Goal: Task Accomplishment & Management: Manage account settings

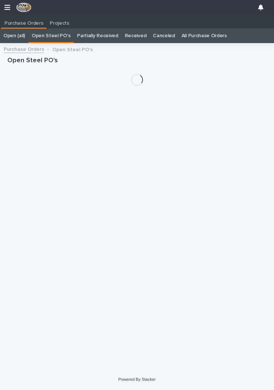
scroll to position [0, 3]
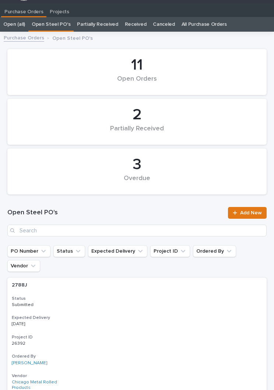
click at [143, 221] on div "Open Steel PO's Add New" at bounding box center [136, 221] width 259 height 29
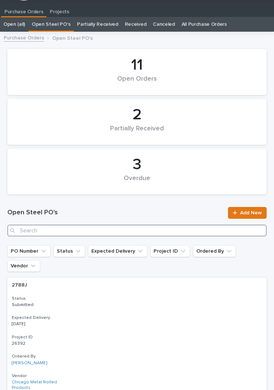
click at [159, 231] on input "Search" at bounding box center [136, 230] width 259 height 12
type input "2829"
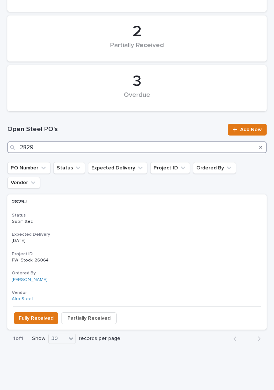
scroll to position [94, 0]
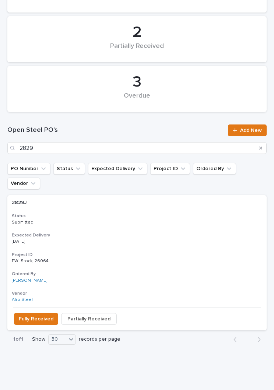
click at [131, 220] on p "Submitted" at bounding box center [137, 222] width 250 height 5
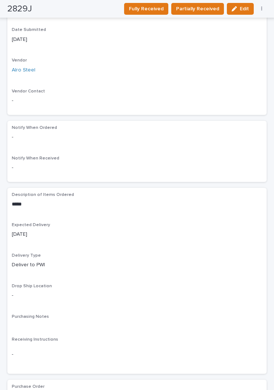
scroll to position [365, 0]
click at [149, 6] on span "Fully Received" at bounding box center [146, 8] width 35 height 7
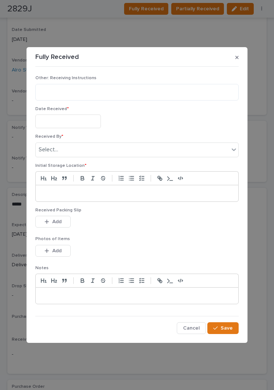
click at [76, 112] on div "Date Received *" at bounding box center [136, 120] width 203 height 28
click at [84, 121] on input "text" at bounding box center [67, 121] width 65 height 14
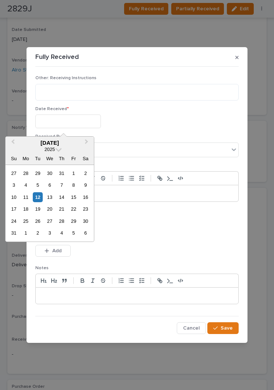
click at [43, 195] on div "12" at bounding box center [38, 197] width 10 height 10
type input "**********"
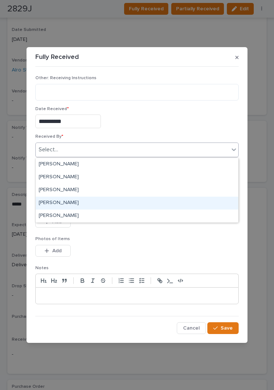
click at [78, 197] on div "[PERSON_NAME]" at bounding box center [137, 202] width 202 height 13
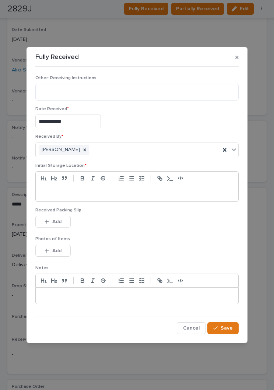
click at [144, 189] on div at bounding box center [137, 193] width 202 height 16
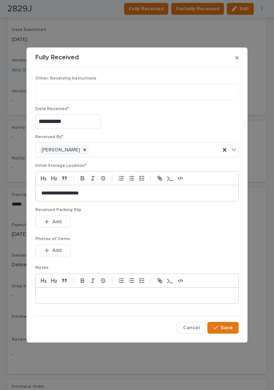
click at [137, 235] on div "Received Packing Slip This file cannot be opened Download File Add" at bounding box center [136, 221] width 203 height 29
click at [139, 237] on p "Photos of Items" at bounding box center [136, 238] width 203 height 5
click at [58, 217] on button "Add" at bounding box center [52, 222] width 35 height 12
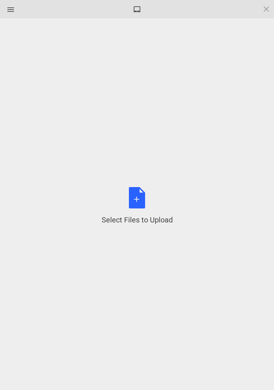
click at [142, 196] on div "Select Files to Upload or Drag and Drop, Copy and Paste Files" at bounding box center [137, 206] width 71 height 38
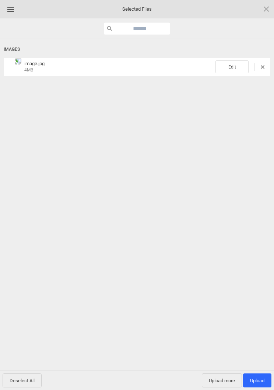
click at [235, 70] on span "Edit" at bounding box center [231, 66] width 33 height 13
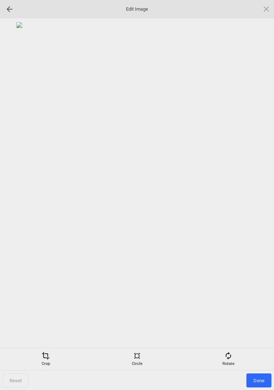
click at [235, 356] on div "Rotate" at bounding box center [228, 358] width 88 height 15
click at [255, 192] on div at bounding box center [257, 195] width 18 height 18
click at [255, 190] on div at bounding box center [257, 195] width 18 height 18
click at [257, 190] on div at bounding box center [257, 195] width 18 height 18
click at [256, 188] on div at bounding box center [257, 195] width 18 height 18
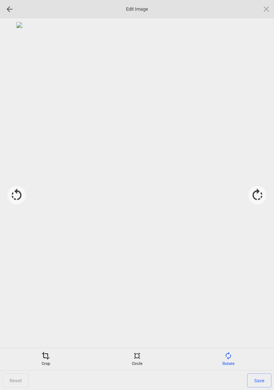
click at [259, 380] on span "Save" at bounding box center [259, 380] width 24 height 14
click at [258, 376] on span "Done" at bounding box center [258, 380] width 25 height 14
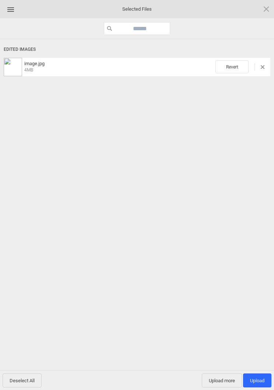
click at [221, 382] on span "Upload more" at bounding box center [222, 380] width 40 height 14
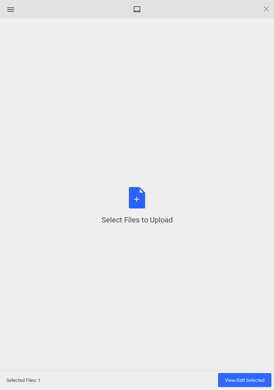
click at [145, 206] on div "Select Files to Upload or Drag and Drop, Copy and Paste Files" at bounding box center [137, 206] width 71 height 38
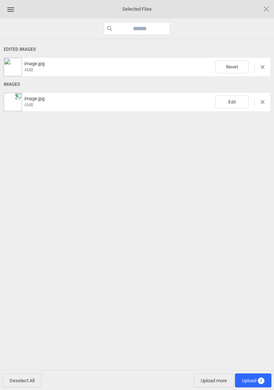
click at [237, 102] on span "Edit" at bounding box center [231, 101] width 33 height 13
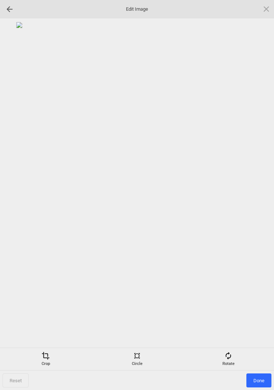
click at [230, 351] on span at bounding box center [228, 355] width 8 height 8
click at [254, 188] on div at bounding box center [257, 195] width 18 height 18
click at [259, 193] on div at bounding box center [257, 195] width 18 height 18
click at [261, 192] on div at bounding box center [257, 195] width 18 height 18
click at [269, 186] on div at bounding box center [137, 183] width 266 height 322
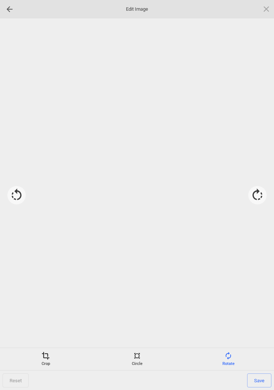
click at [263, 195] on div at bounding box center [257, 195] width 18 height 18
click at [261, 381] on span "Save" at bounding box center [259, 380] width 24 height 14
click at [259, 381] on span "Done" at bounding box center [258, 380] width 25 height 14
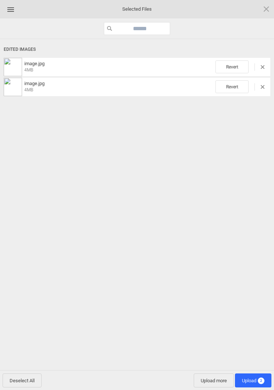
click at [256, 381] on span "Upload 2" at bounding box center [253, 380] width 22 height 6
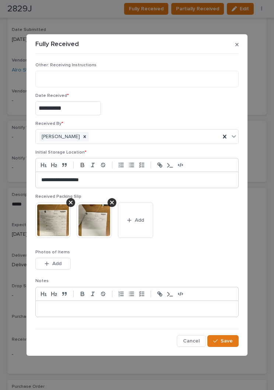
click at [232, 342] on span "Save" at bounding box center [226, 340] width 12 height 5
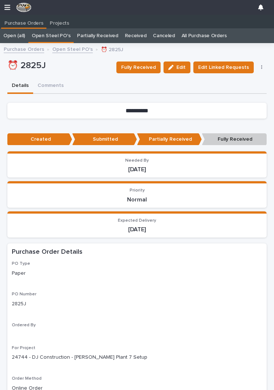
scroll to position [0, 3]
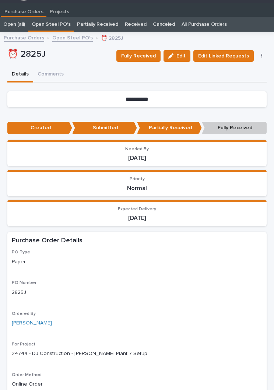
click at [150, 54] on span "Fully Received" at bounding box center [138, 55] width 35 height 7
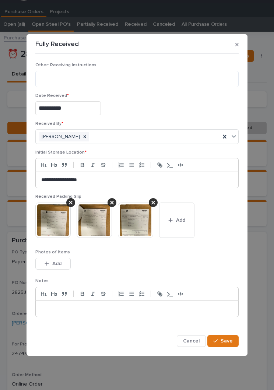
click at [183, 223] on button "Add" at bounding box center [176, 219] width 35 height 35
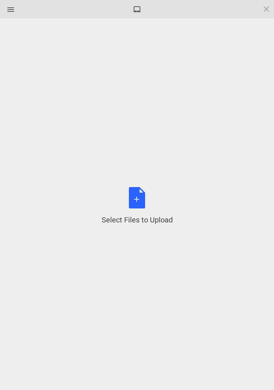
click at [141, 201] on div "Select Files to Upload or Drag and Drop, Copy and Paste Files" at bounding box center [137, 206] width 71 height 38
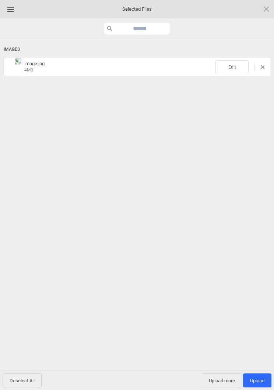
click at [239, 61] on span "Edit" at bounding box center [231, 66] width 33 height 13
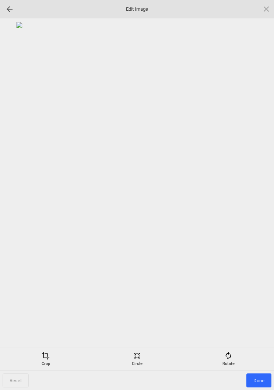
click at [234, 363] on div "Rotate" at bounding box center [228, 358] width 88 height 15
click at [251, 187] on div at bounding box center [257, 195] width 18 height 18
click at [255, 195] on div at bounding box center [257, 195] width 18 height 18
click at [258, 191] on div at bounding box center [257, 195] width 18 height 18
click at [257, 194] on div at bounding box center [257, 195] width 18 height 18
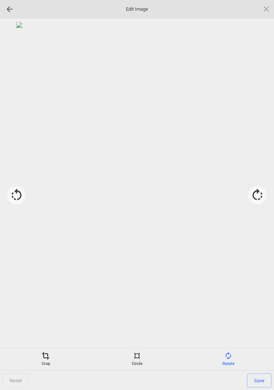
click at [260, 379] on span "Save" at bounding box center [259, 380] width 24 height 14
click at [257, 380] on span "Done" at bounding box center [258, 380] width 25 height 14
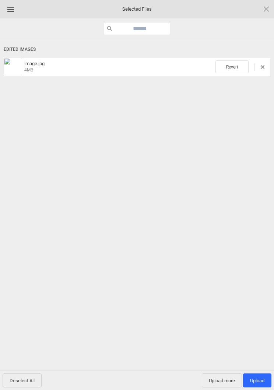
click at [218, 381] on span "Upload more" at bounding box center [222, 380] width 40 height 14
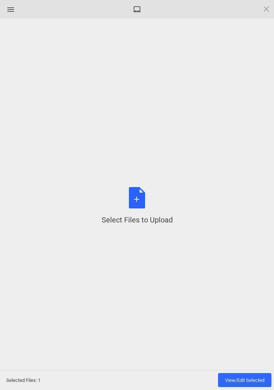
click at [141, 194] on div "Select Files to Upload or Drag and Drop, Copy and Paste Files" at bounding box center [137, 206] width 71 height 38
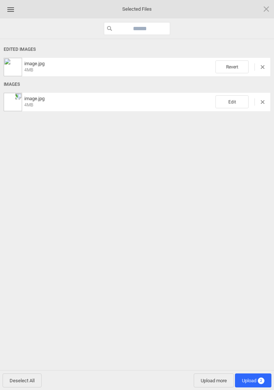
click at [235, 106] on span "Edit" at bounding box center [231, 101] width 33 height 13
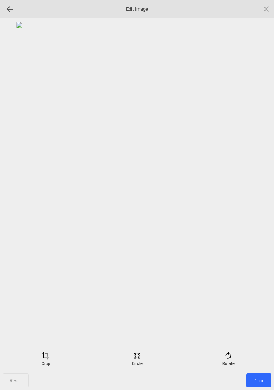
click at [235, 355] on div "Rotate" at bounding box center [228, 358] width 88 height 15
click at [253, 189] on div at bounding box center [257, 195] width 18 height 18
click at [254, 198] on div at bounding box center [257, 195] width 18 height 18
click at [258, 197] on div at bounding box center [257, 195] width 18 height 18
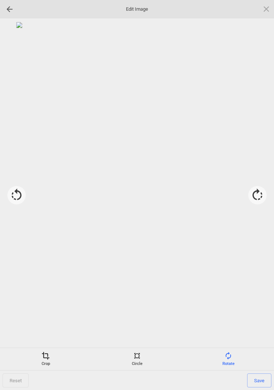
click at [259, 378] on span "Save" at bounding box center [259, 380] width 24 height 14
click at [260, 380] on span "Done" at bounding box center [258, 380] width 25 height 14
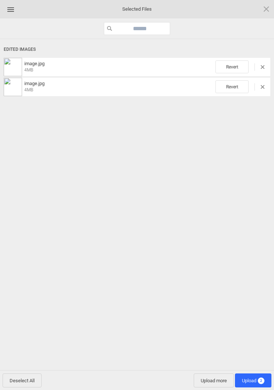
click at [251, 382] on span "Upload 2" at bounding box center [253, 380] width 22 height 6
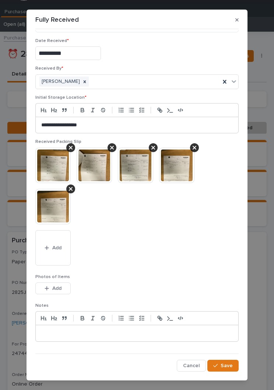
scroll to position [30, 0]
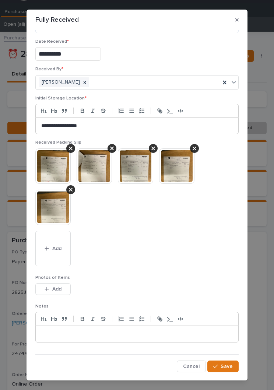
click at [179, 166] on img at bounding box center [176, 165] width 35 height 35
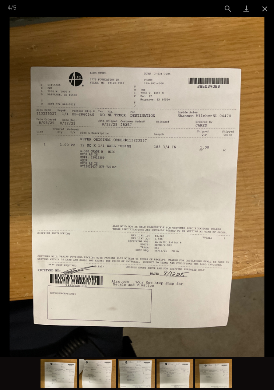
click at [262, 6] on button "Close gallery" at bounding box center [264, 8] width 18 height 17
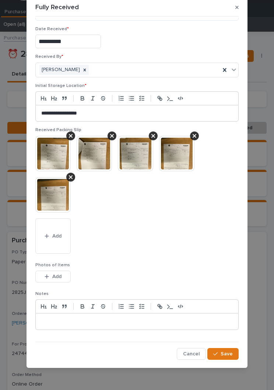
scroll to position [13, 0]
click at [234, 351] on button "Save" at bounding box center [222, 354] width 31 height 12
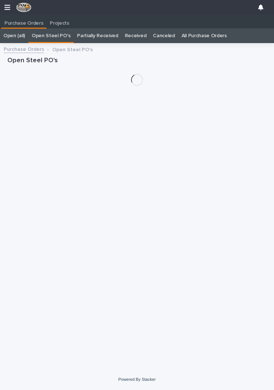
scroll to position [11, 0]
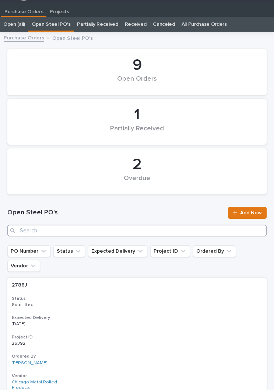
click at [134, 233] on input "Search" at bounding box center [136, 230] width 259 height 12
type input "2828"
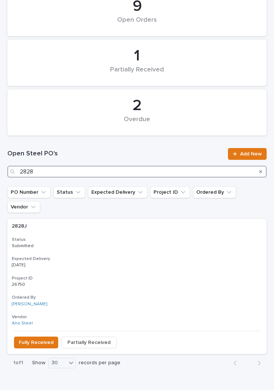
scroll to position [71, 0]
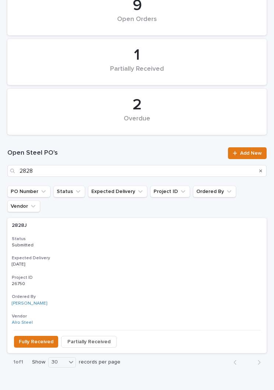
click at [134, 234] on div "2828J 2828J Status Submitted Expected Delivery 08/12/2025 Project ID 26750 2675…" at bounding box center [136, 274] width 259 height 112
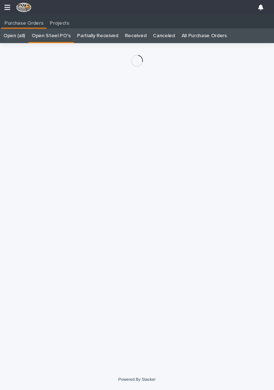
scroll to position [11, 0]
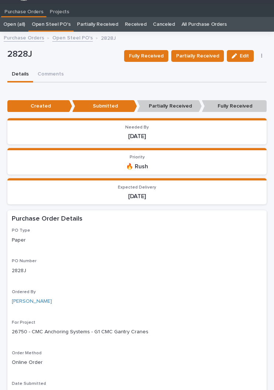
click at [155, 54] on span "Fully Received" at bounding box center [146, 55] width 35 height 7
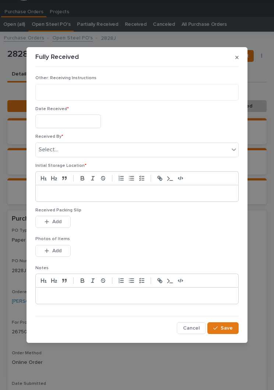
click at [74, 126] on input "text" at bounding box center [67, 121] width 65 height 14
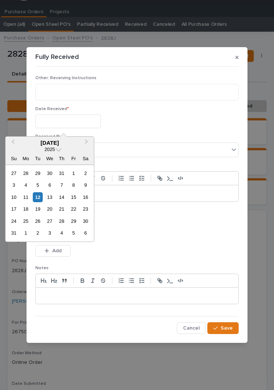
click at [42, 196] on div "12" at bounding box center [38, 197] width 10 height 10
type input "**********"
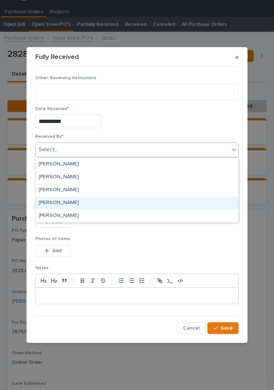
click at [120, 202] on div "[PERSON_NAME]" at bounding box center [137, 202] width 202 height 13
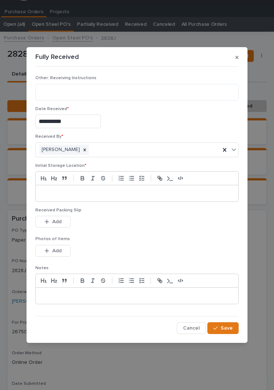
click at [142, 189] on div at bounding box center [137, 193] width 202 height 16
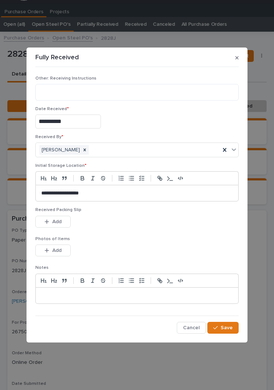
click at [153, 233] on div "Received Packing Slip This file cannot be opened Download File Add" at bounding box center [136, 221] width 203 height 29
click at [139, 233] on div "Received Packing Slip This file cannot be opened Download File Add" at bounding box center [136, 221] width 203 height 29
click at [58, 221] on span "Add" at bounding box center [56, 221] width 9 height 5
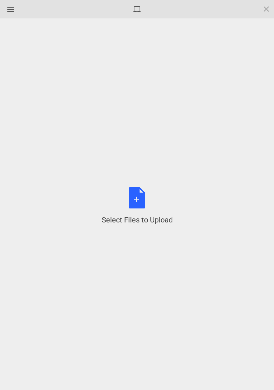
click at [141, 200] on div "Select Files to Upload or Drag and Drop, Copy and Paste Files" at bounding box center [137, 206] width 71 height 38
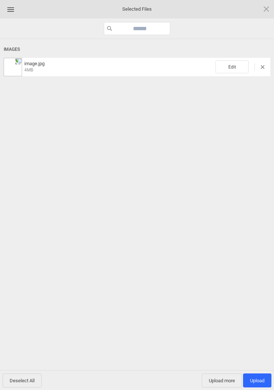
click at [232, 67] on span "Edit" at bounding box center [231, 66] width 33 height 13
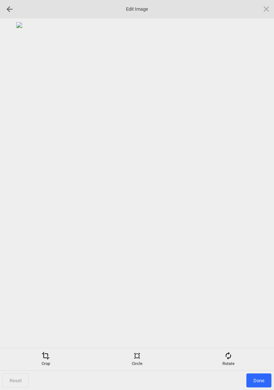
click at [229, 354] on span at bounding box center [228, 355] width 8 height 8
click at [258, 192] on div at bounding box center [257, 195] width 18 height 18
click at [256, 192] on div at bounding box center [257, 195] width 18 height 18
click at [257, 194] on div at bounding box center [257, 195] width 18 height 18
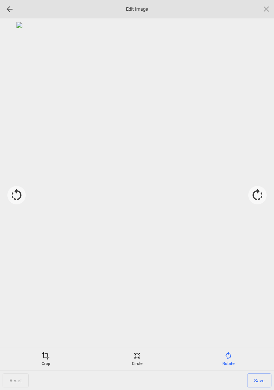
click at [260, 379] on span "Save" at bounding box center [259, 380] width 24 height 14
click at [258, 373] on span "Done" at bounding box center [258, 380] width 25 height 14
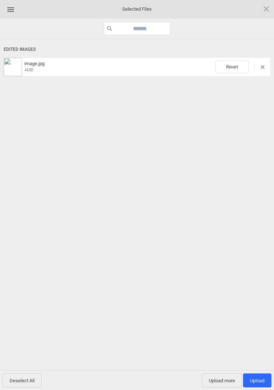
click at [219, 368] on div "Edited Images image.jpg 4MB Revert" at bounding box center [137, 205] width 274 height 333
click at [218, 385] on span "Upload more" at bounding box center [222, 380] width 40 height 14
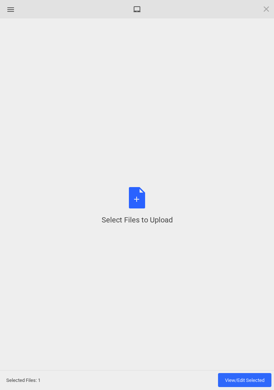
click at [137, 202] on div "Select Files to Upload or Drag and Drop, Copy and Paste Files" at bounding box center [137, 206] width 71 height 38
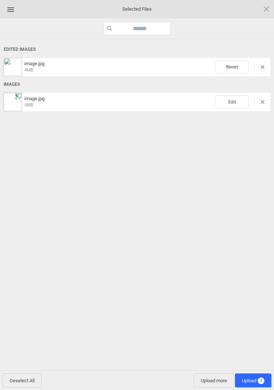
click at [237, 100] on span "Edit" at bounding box center [231, 101] width 33 height 13
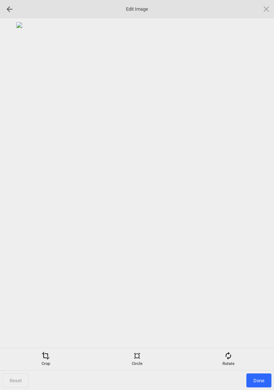
click at [230, 363] on div "Rotate" at bounding box center [228, 358] width 88 height 15
click at [260, 193] on div at bounding box center [257, 195] width 18 height 18
click at [258, 194] on div at bounding box center [257, 195] width 18 height 18
click at [260, 194] on div at bounding box center [257, 195] width 18 height 18
click at [261, 194] on div at bounding box center [257, 195] width 18 height 18
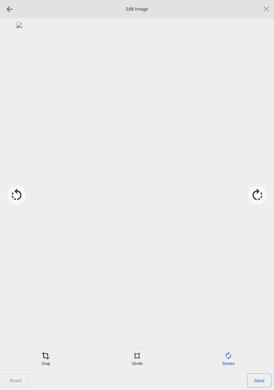
click at [262, 381] on span "Save" at bounding box center [259, 380] width 24 height 14
click at [260, 380] on span "Done" at bounding box center [258, 380] width 25 height 14
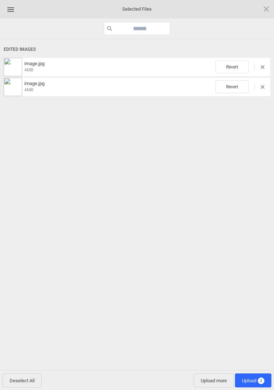
click at [256, 381] on span "Upload 2" at bounding box center [253, 380] width 22 height 6
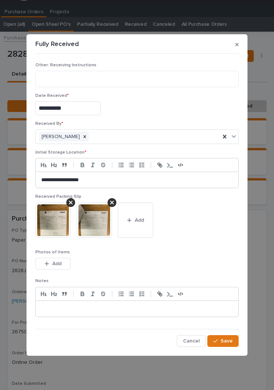
click at [230, 343] on button "Save" at bounding box center [222, 341] width 31 height 12
